Goal: Task Accomplishment & Management: Use online tool/utility

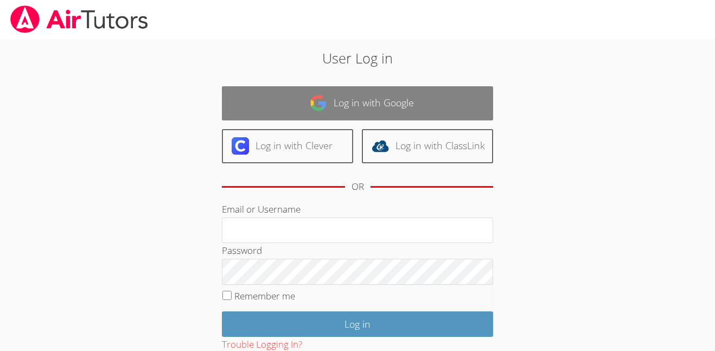
click at [320, 114] on link "Log in with Google" at bounding box center [357, 103] width 271 height 34
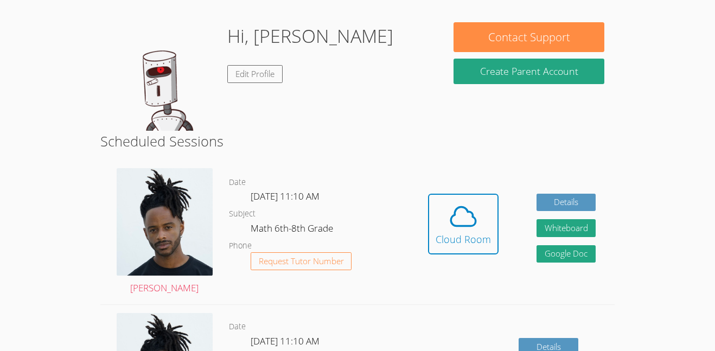
scroll to position [155, 0]
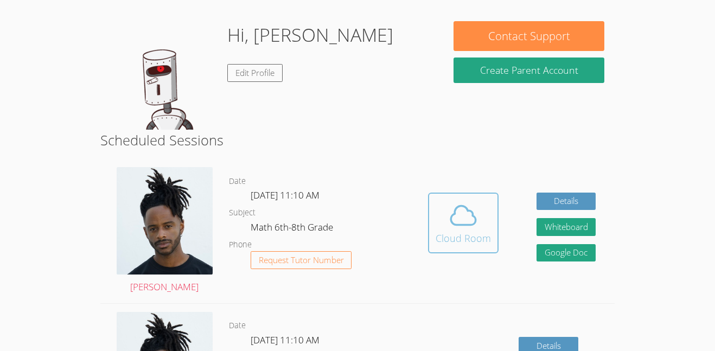
click at [440, 213] on span at bounding box center [462, 215] width 55 height 30
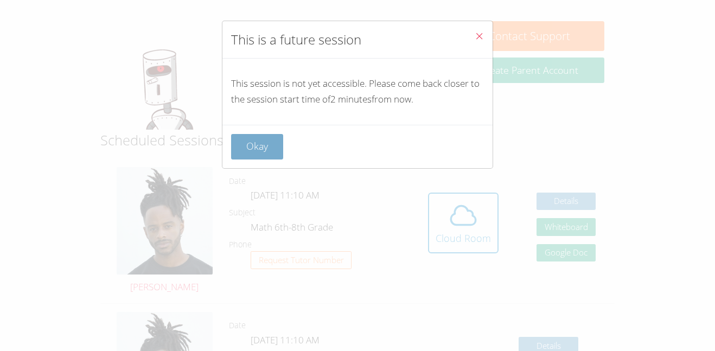
click at [239, 138] on button "Okay" at bounding box center [257, 146] width 52 height 25
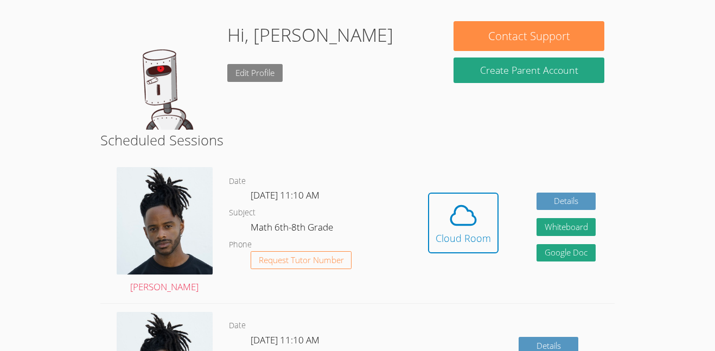
click at [255, 79] on link "Edit Profile" at bounding box center [254, 73] width 55 height 18
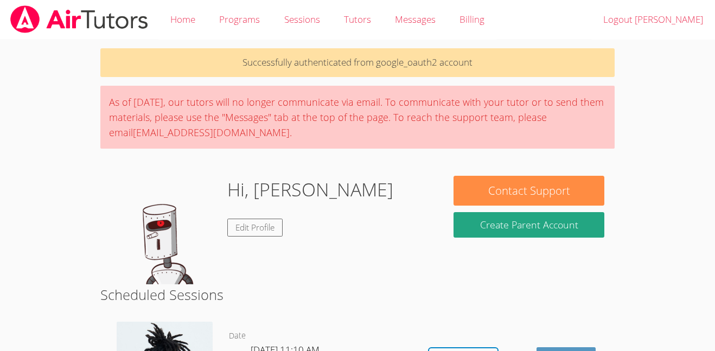
scroll to position [155, 0]
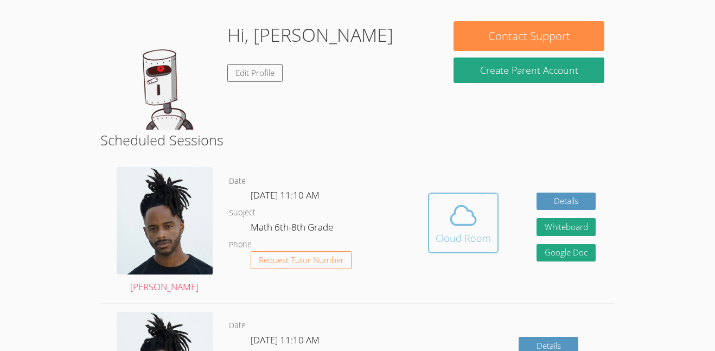
click at [453, 232] on div "Cloud Room" at bounding box center [462, 237] width 55 height 15
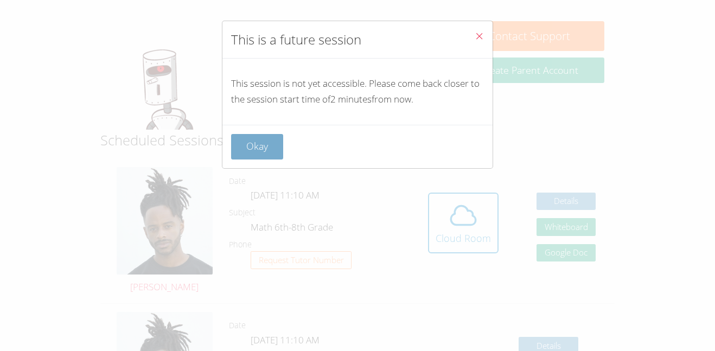
click at [271, 139] on button "Okay" at bounding box center [257, 146] width 52 height 25
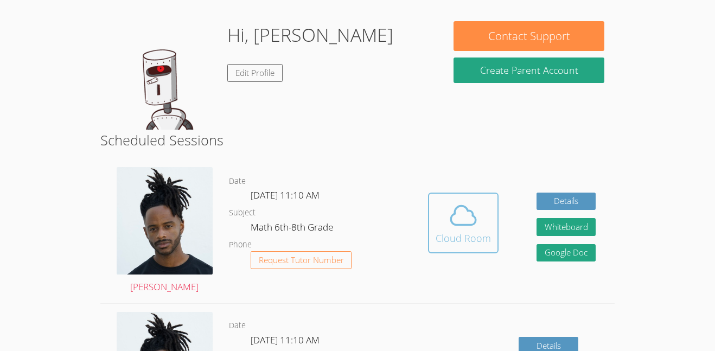
click at [468, 197] on button "Cloud Room" at bounding box center [463, 222] width 70 height 61
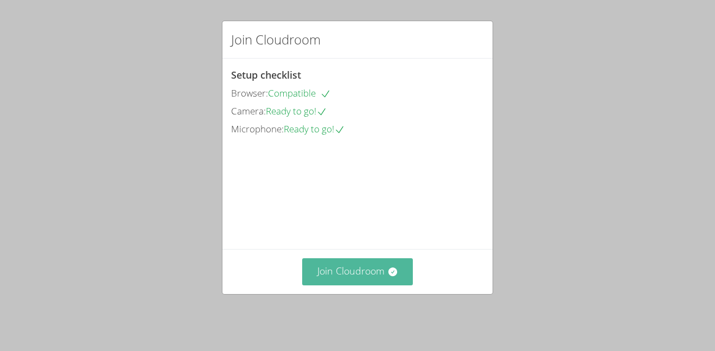
click at [351, 272] on button "Join Cloudroom" at bounding box center [357, 271] width 111 height 27
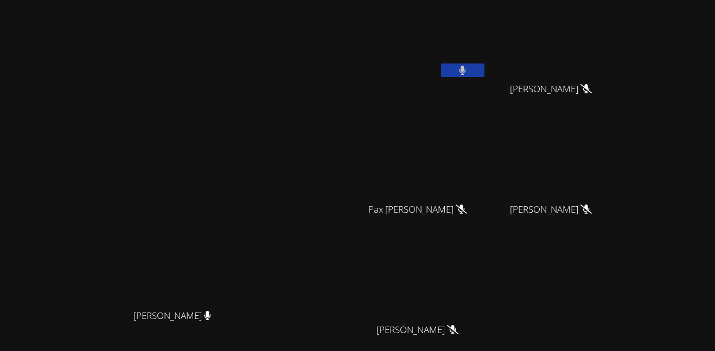
click at [484, 70] on button at bounding box center [462, 70] width 43 height 14
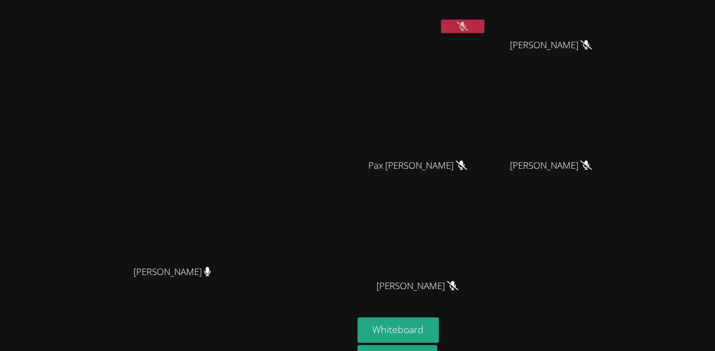
scroll to position [106, 0]
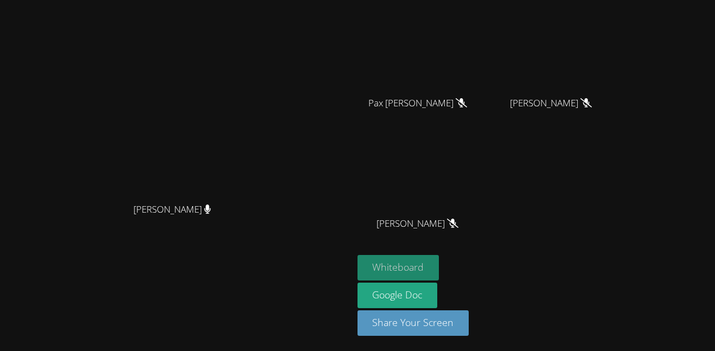
click at [439, 261] on button "Whiteboard" at bounding box center [398, 267] width 82 height 25
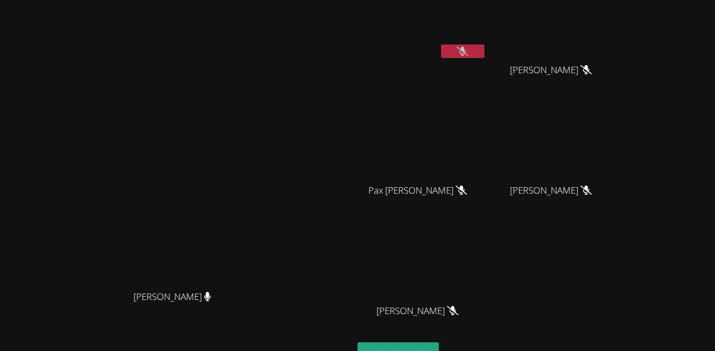
scroll to position [0, 0]
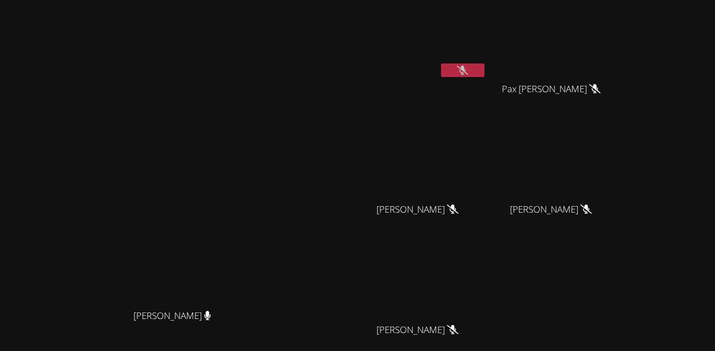
click at [468, 73] on icon at bounding box center [462, 70] width 11 height 9
click at [466, 74] on icon at bounding box center [462, 70] width 7 height 9
click at [484, 72] on button at bounding box center [462, 70] width 43 height 14
click at [484, 73] on button at bounding box center [462, 70] width 43 height 14
click at [484, 74] on button at bounding box center [462, 70] width 43 height 14
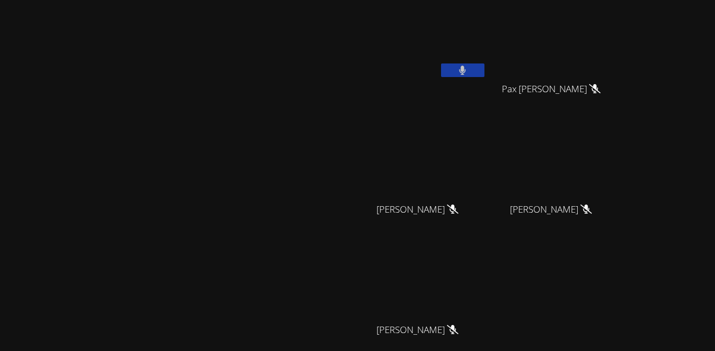
click at [484, 74] on button at bounding box center [462, 70] width 43 height 14
click at [484, 75] on button at bounding box center [462, 70] width 43 height 14
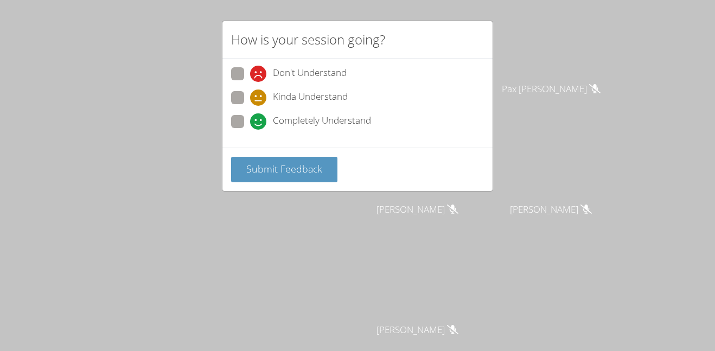
click at [266, 100] on icon at bounding box center [258, 97] width 16 height 16
click at [259, 100] on input "Kinda Understand" at bounding box center [254, 95] width 9 height 9
radio input "true"
click at [284, 163] on span "Submit Feedback" at bounding box center [284, 168] width 76 height 13
